Goal: Task Accomplishment & Management: Use online tool/utility

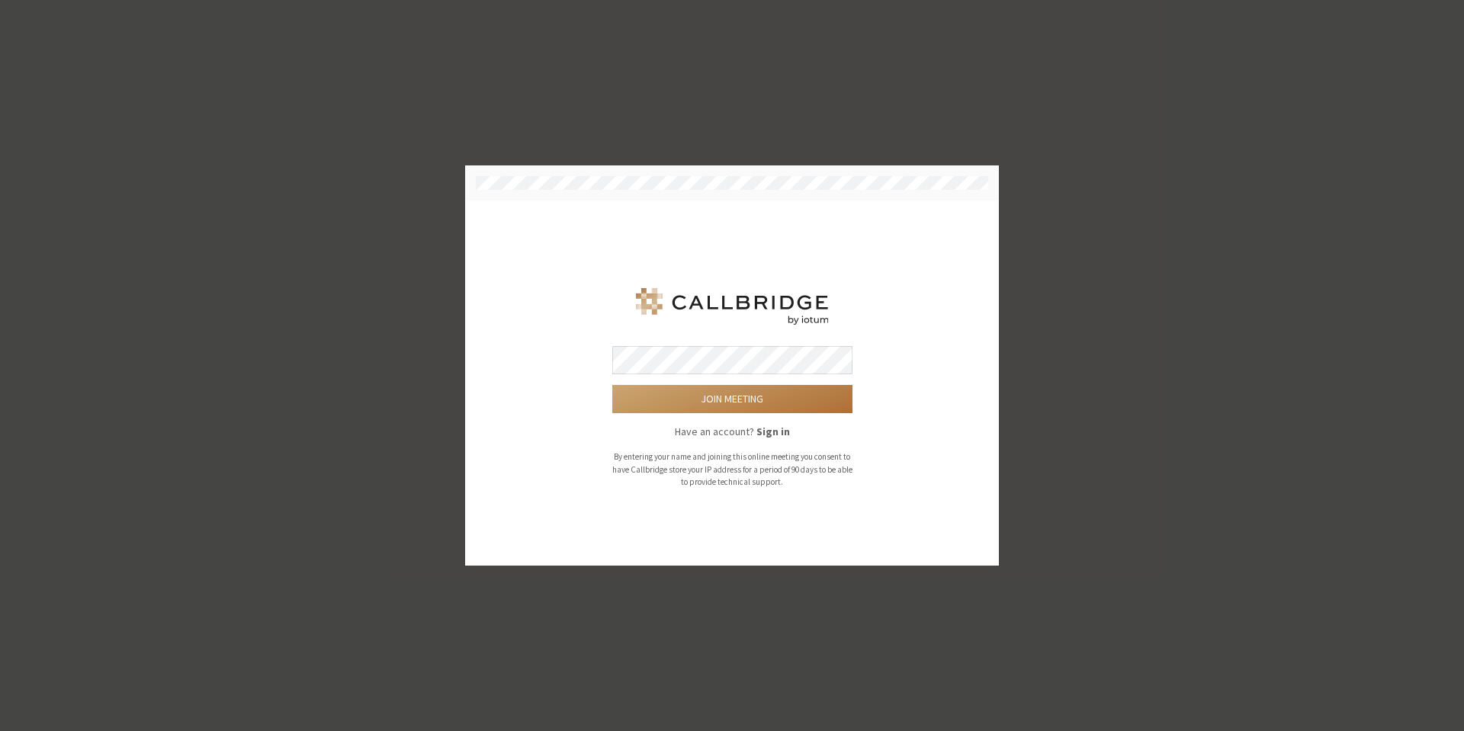
click at [677, 408] on button "Join meeting" at bounding box center [732, 399] width 240 height 28
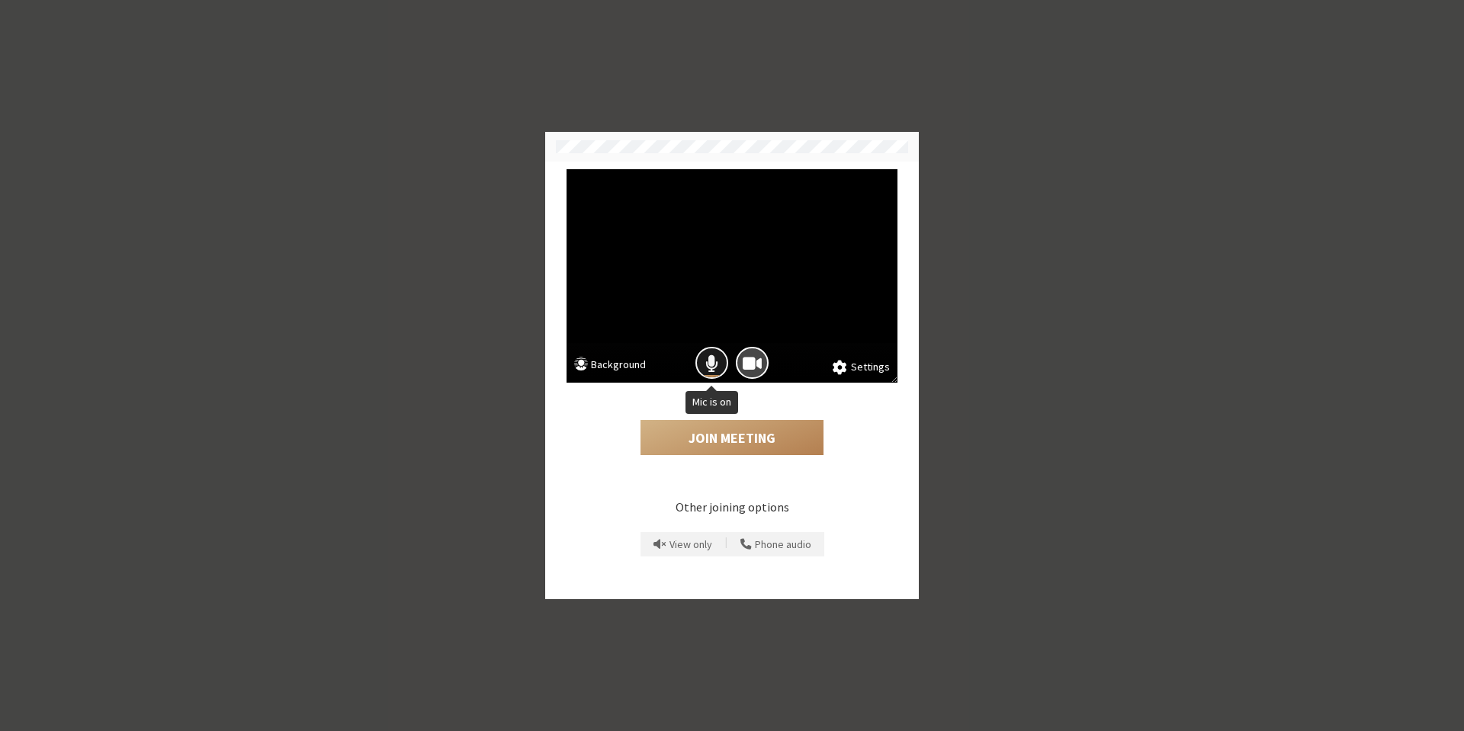
click at [707, 371] on span "Mic is on" at bounding box center [712, 363] width 13 height 21
click at [725, 439] on button "Join Meeting" at bounding box center [732, 437] width 183 height 35
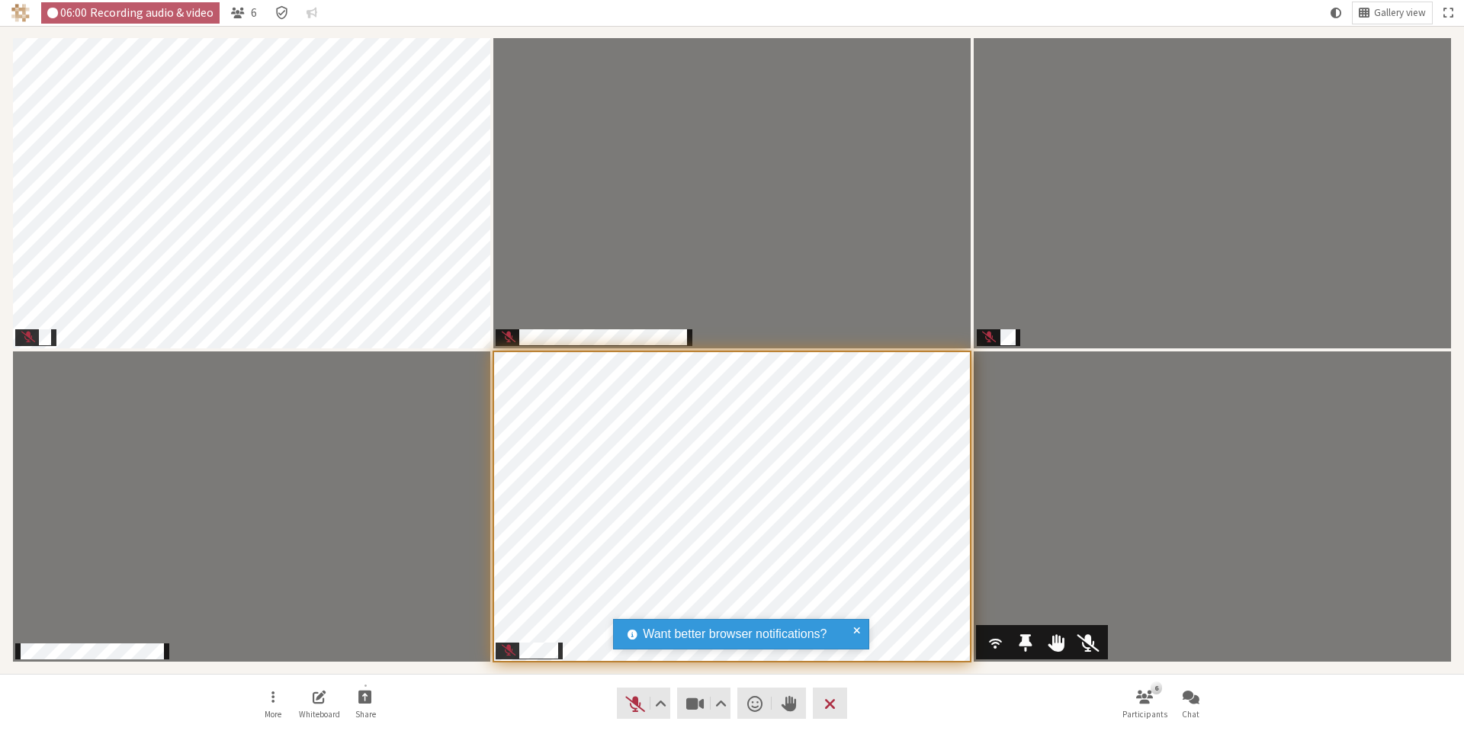
click at [985, 651] on div "Participants" at bounding box center [996, 642] width 29 height 29
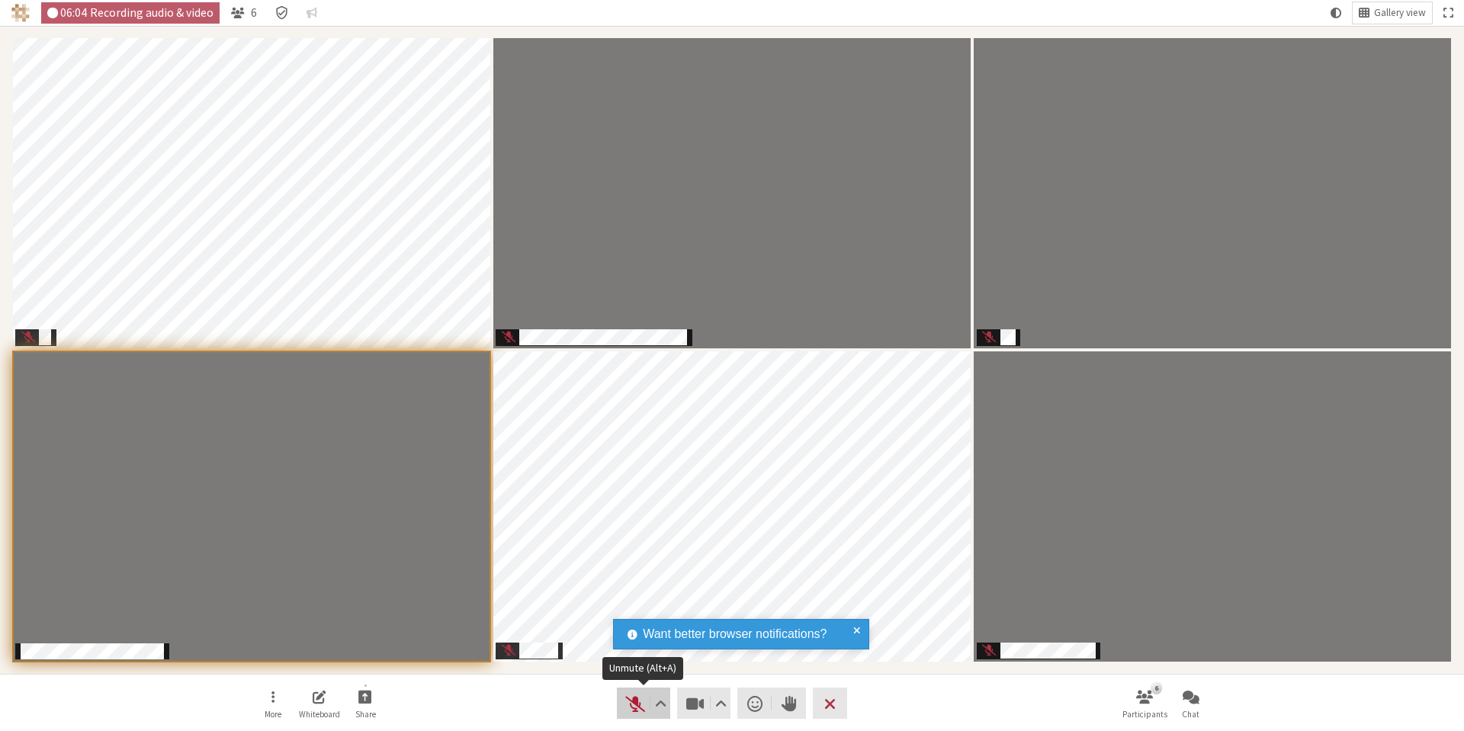
click at [635, 708] on span "Unmute (Alt+A)" at bounding box center [635, 703] width 21 height 21
click at [637, 706] on span "Mute (Alt+A)" at bounding box center [635, 703] width 21 height 21
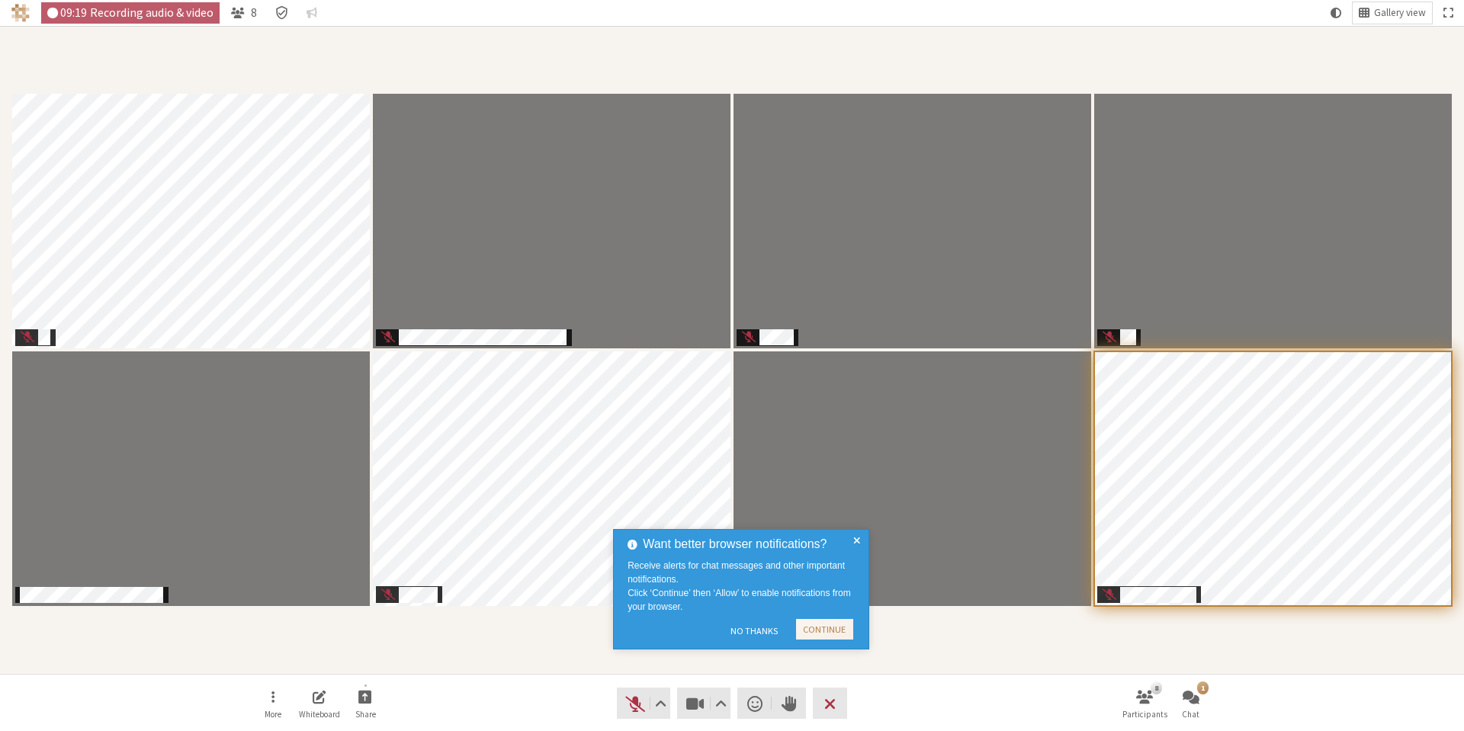
click at [859, 541] on span at bounding box center [856, 589] width 7 height 108
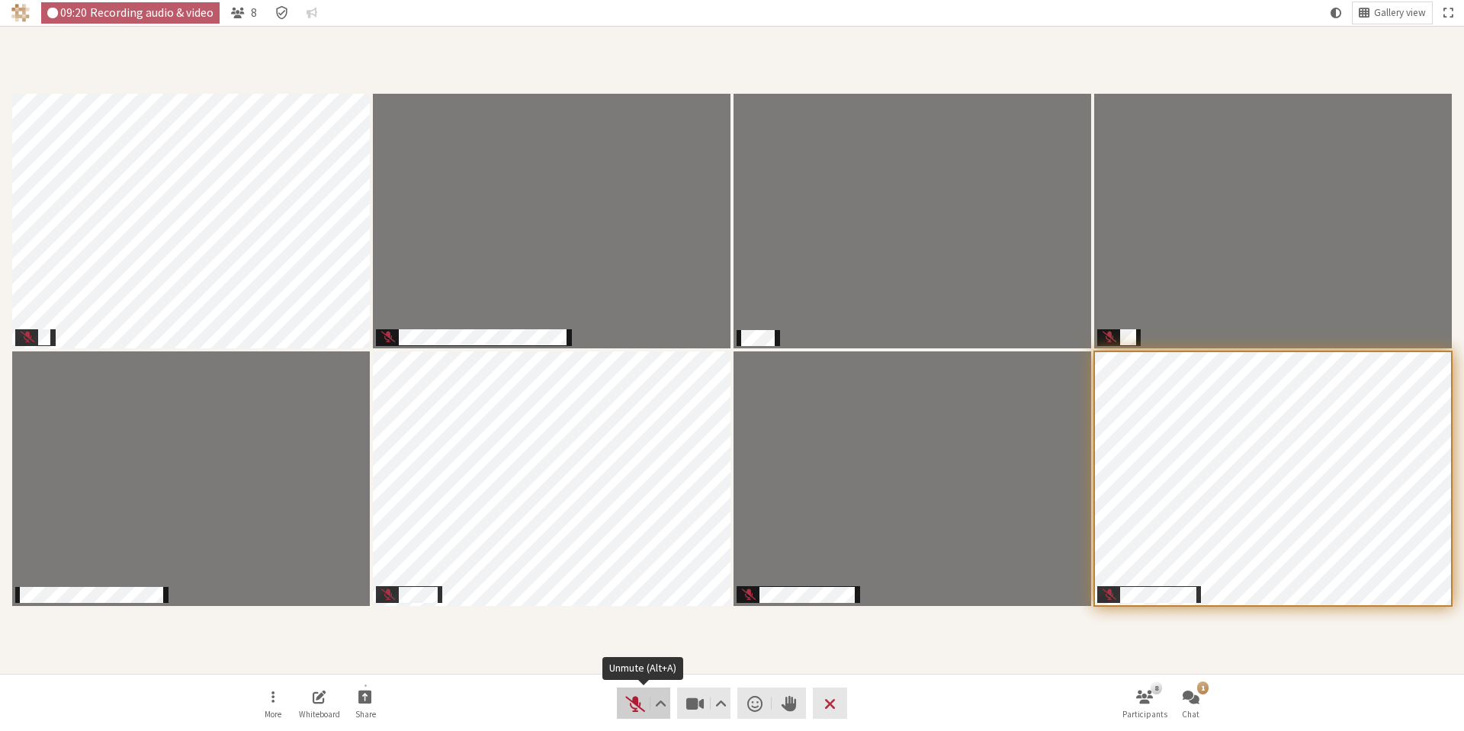
click at [631, 702] on span "Unmute (Alt+A)" at bounding box center [635, 703] width 21 height 21
click at [636, 714] on span "Mute (Alt+A)" at bounding box center [635, 703] width 21 height 21
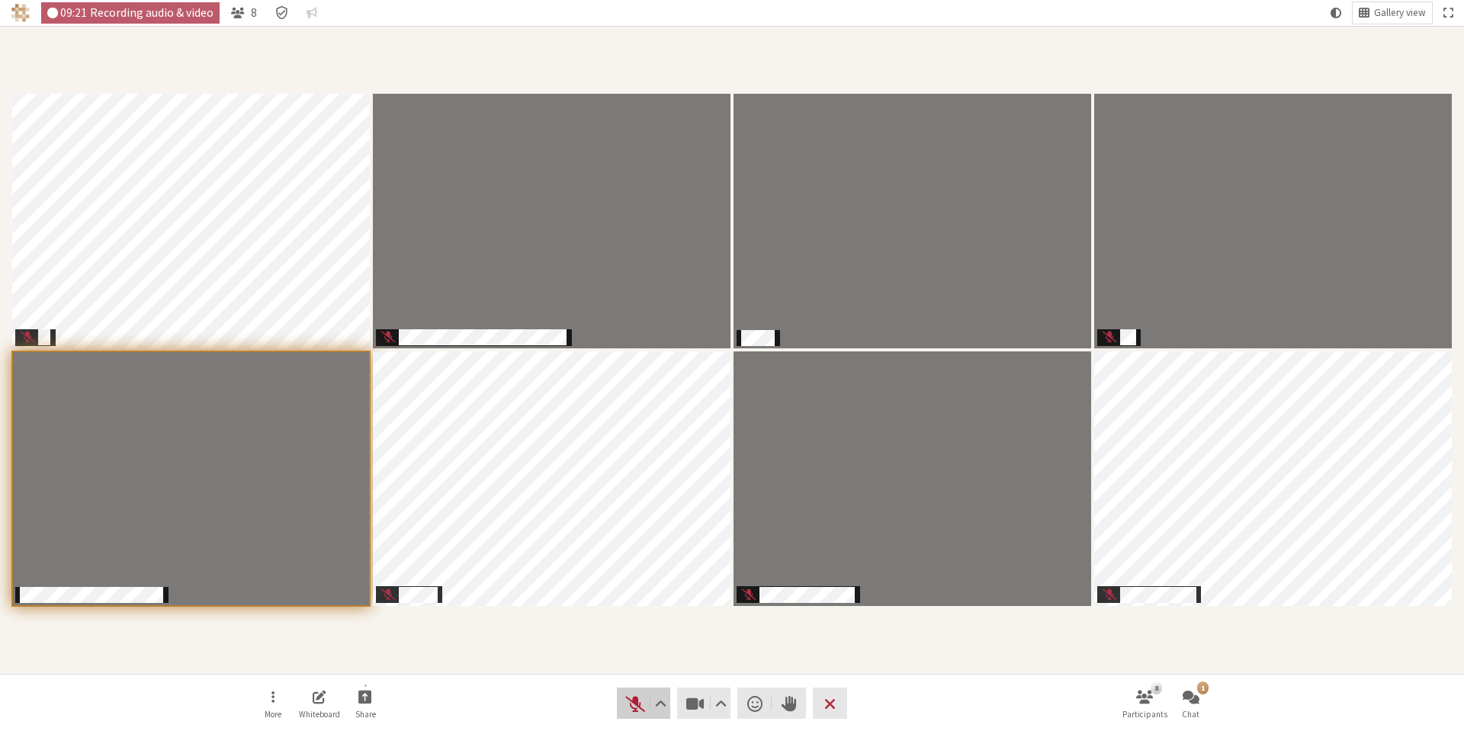
click at [635, 712] on span "Unmute (Alt+A)" at bounding box center [635, 703] width 21 height 21
click at [635, 708] on span "Mute (Alt+A)" at bounding box center [635, 703] width 21 height 21
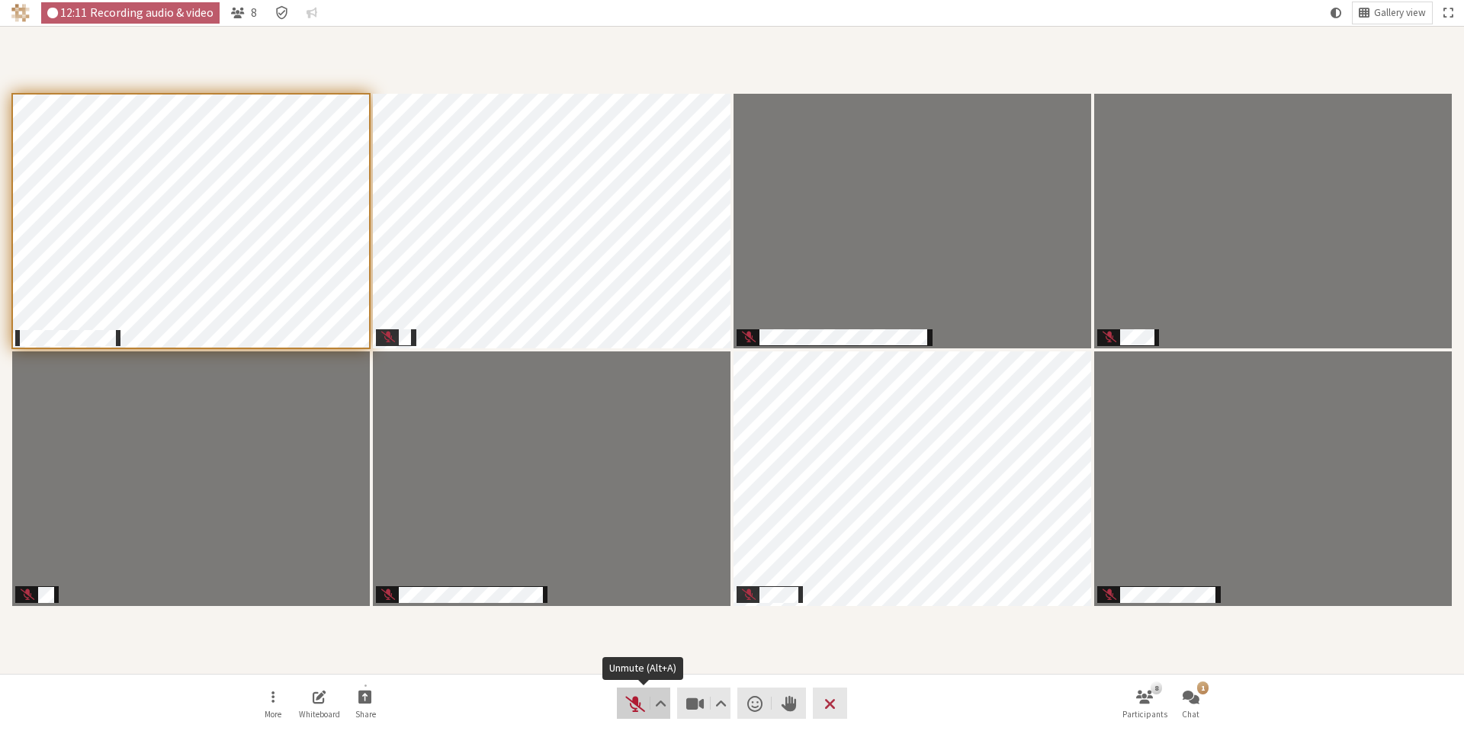
click at [638, 705] on span "Unmute (Alt+A)" at bounding box center [635, 703] width 21 height 21
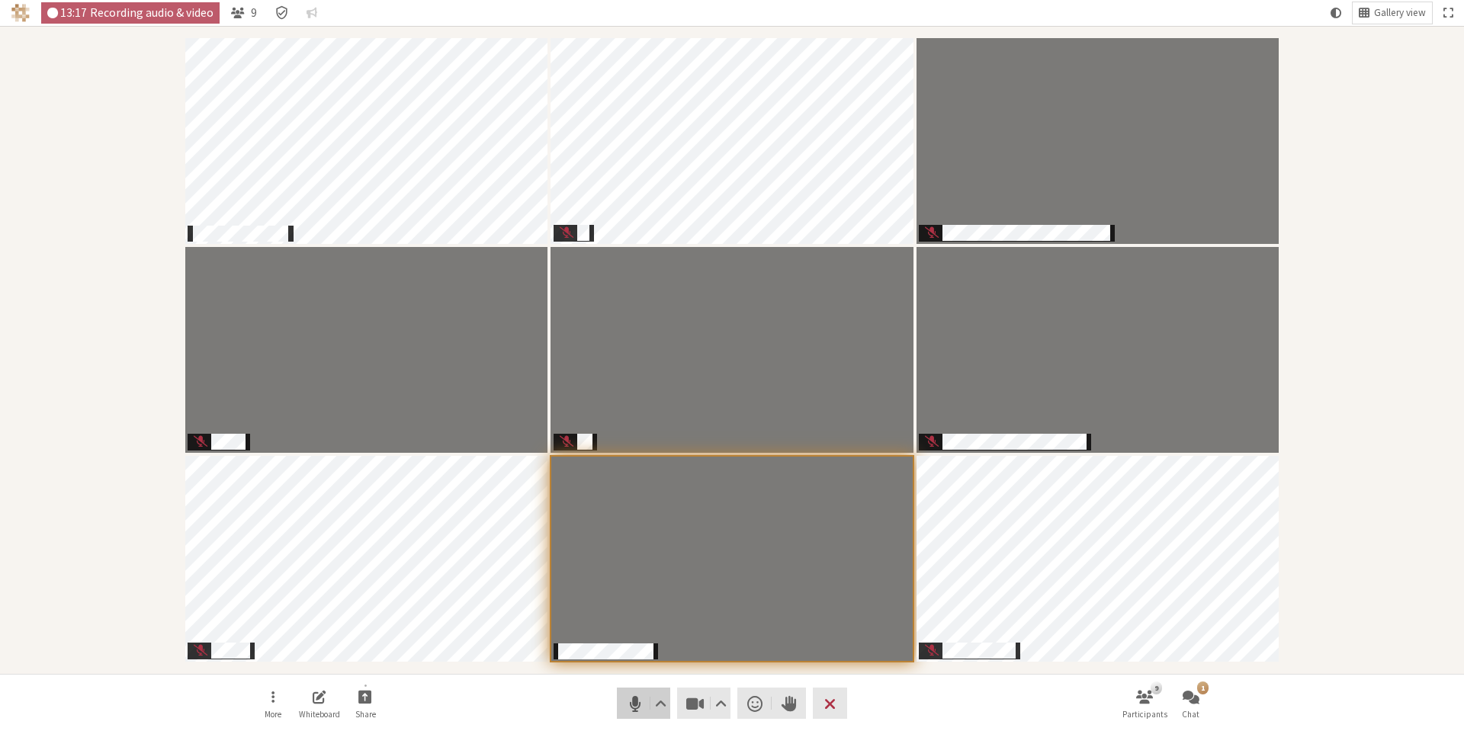
click at [638, 705] on span "Mute (Alt+A)" at bounding box center [635, 703] width 21 height 21
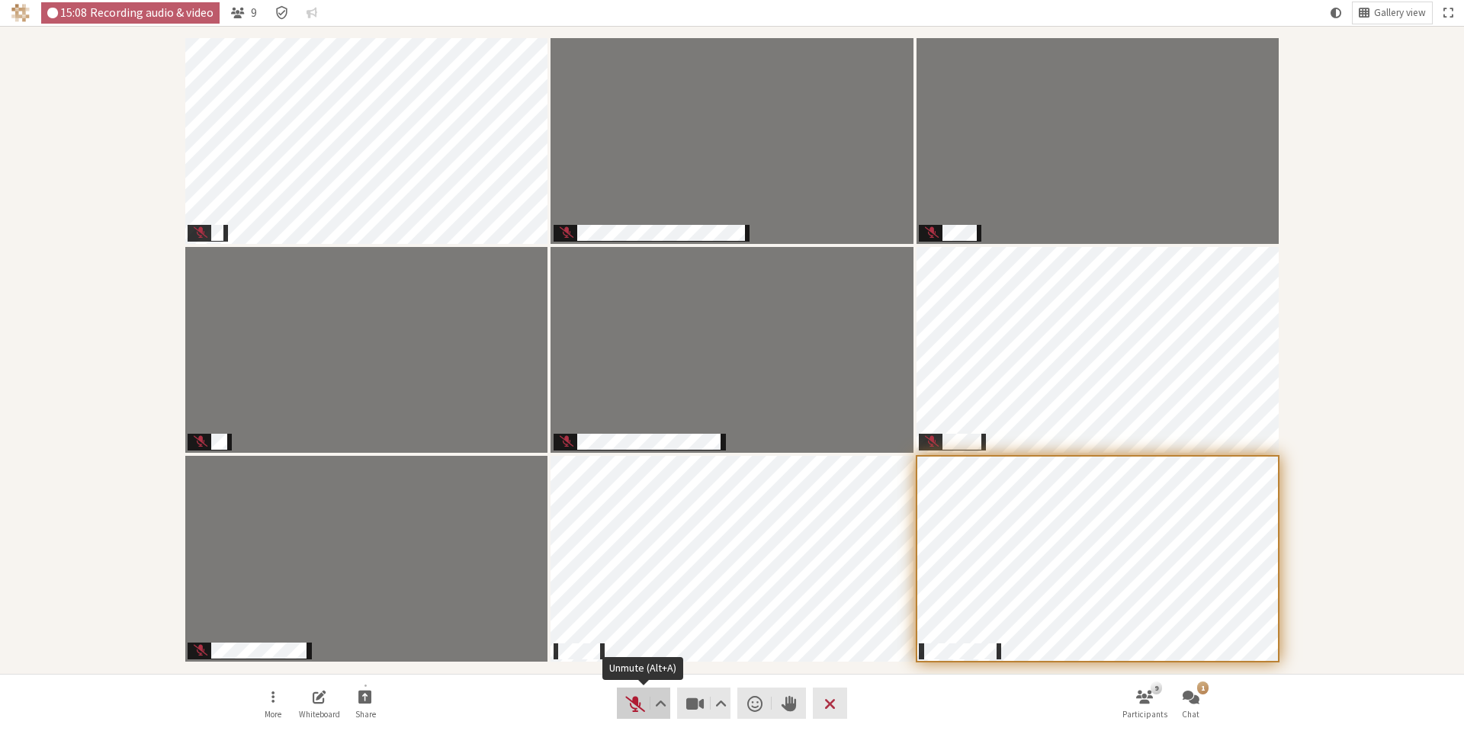
click at [631, 706] on span "Unmute (Alt+A)" at bounding box center [635, 703] width 21 height 21
click at [638, 706] on span "Mute (Alt+A)" at bounding box center [635, 703] width 21 height 21
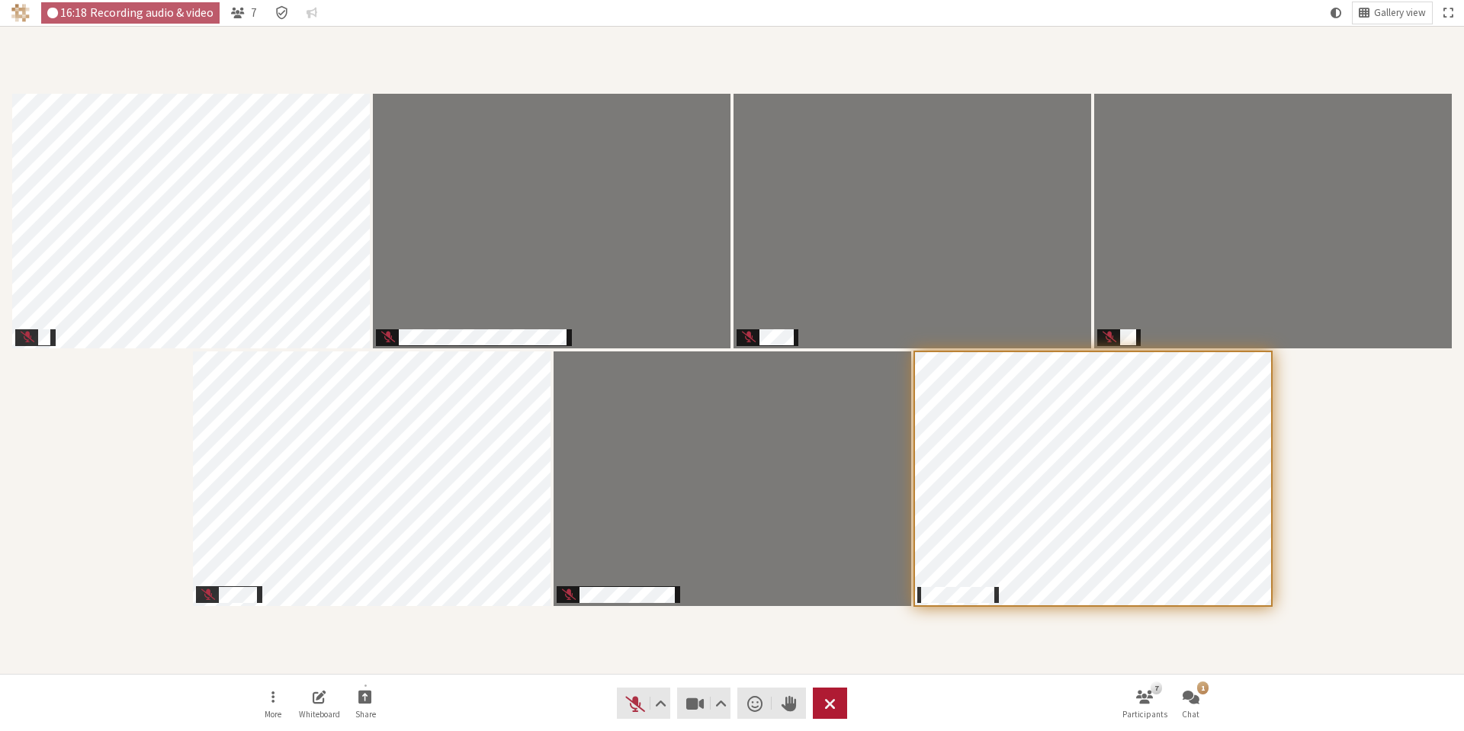
click at [830, 703] on span "Leave meeting" at bounding box center [830, 703] width 11 height 21
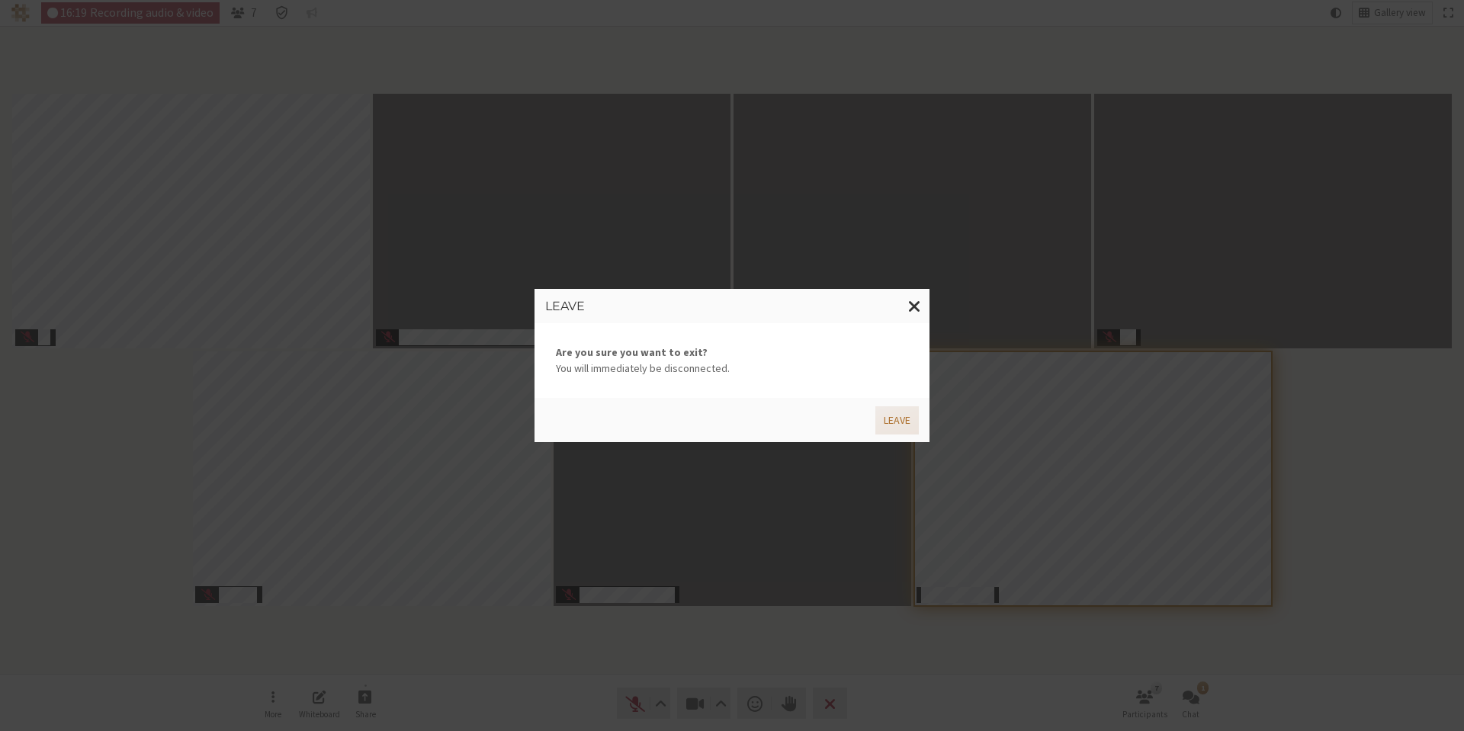
click at [897, 416] on button "Leave" at bounding box center [897, 421] width 43 height 28
